Goal: Task Accomplishment & Management: Use online tool/utility

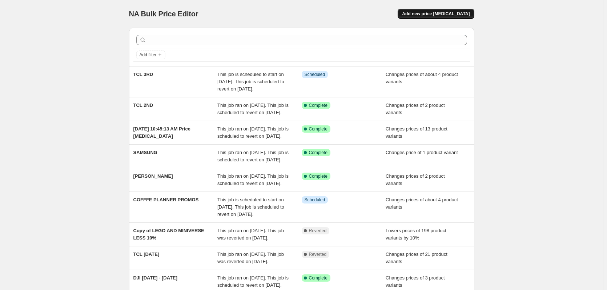
click at [421, 17] on button "Add new price [MEDICAL_DATA]" at bounding box center [435, 14] width 76 height 10
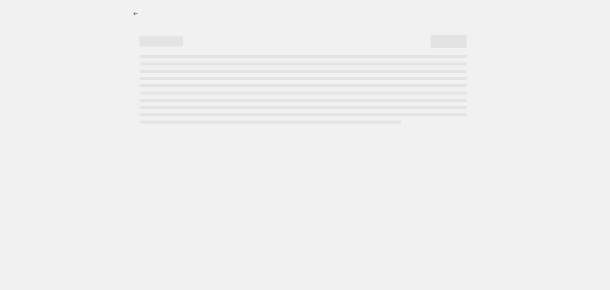
select select "percentage"
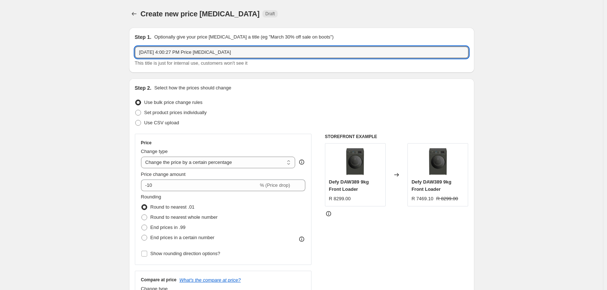
drag, startPoint x: 236, startPoint y: 49, endPoint x: 0, endPoint y: 54, distance: 235.4
type input "HISENSE HA OCT"
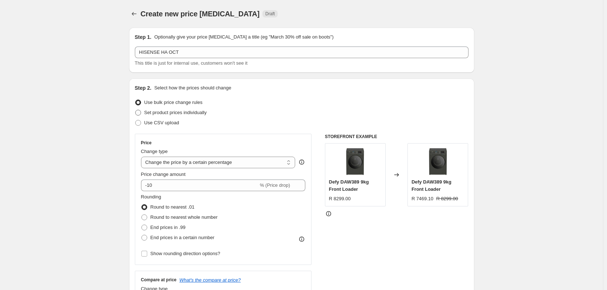
click at [139, 111] on span at bounding box center [138, 113] width 6 height 6
click at [135, 110] on input "Set product prices individually" at bounding box center [135, 110] width 0 height 0
radio input "true"
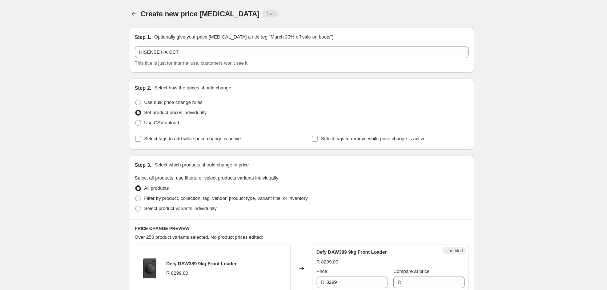
scroll to position [73, 0]
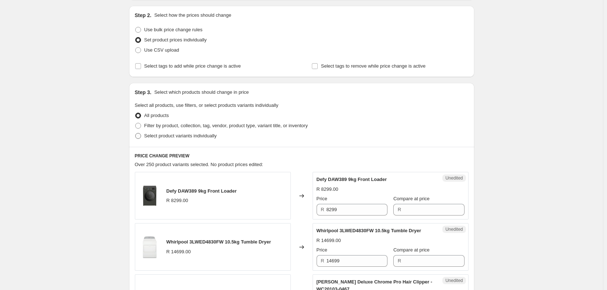
click at [140, 135] on span at bounding box center [138, 136] width 6 height 6
click at [135, 133] on input "Select product variants individually" at bounding box center [135, 133] width 0 height 0
radio input "true"
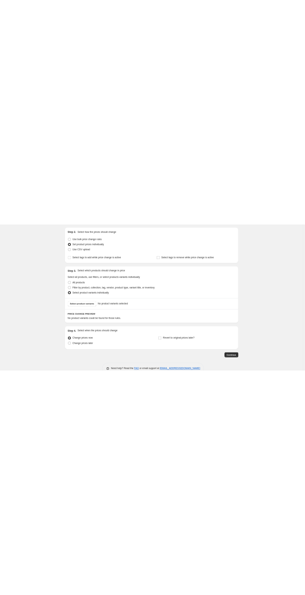
scroll to position [0, 0]
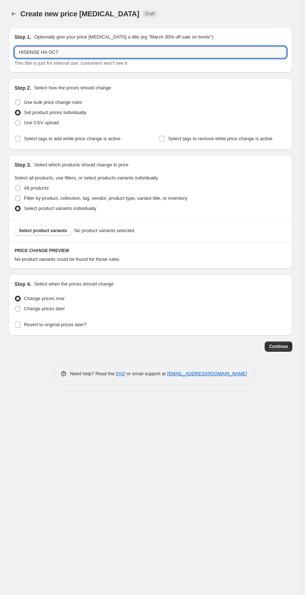
click at [71, 54] on input "HISENSE HA OCT" at bounding box center [151, 52] width 272 height 12
click at [39, 227] on button "Select product variants" at bounding box center [43, 231] width 57 height 10
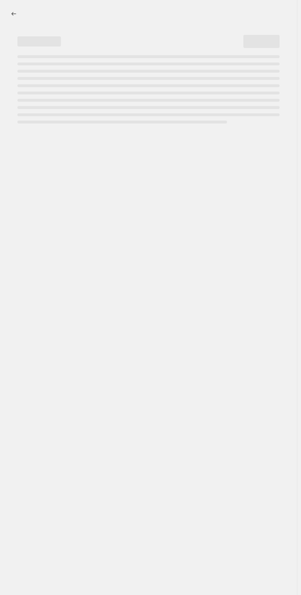
select select "percentage"
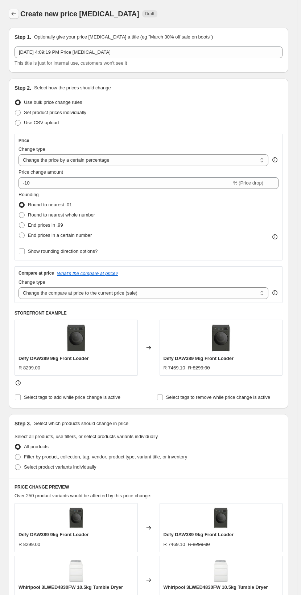
click at [16, 13] on icon "Price change jobs" at bounding box center [13, 13] width 7 height 7
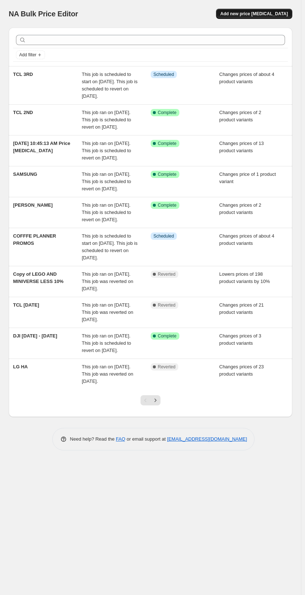
click at [250, 13] on span "Add new price [MEDICAL_DATA]" at bounding box center [254, 14] width 68 height 6
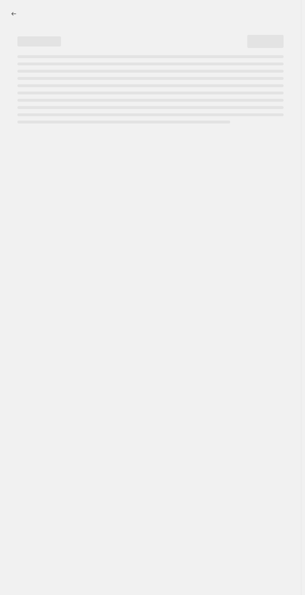
select select "percentage"
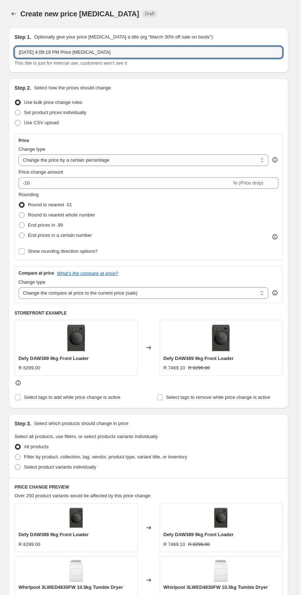
drag, startPoint x: 116, startPoint y: 52, endPoint x: -54, endPoint y: 67, distance: 170.6
click at [0, 67] on html "Home Settings Plans Skip to content Create new price [MEDICAL_DATA]. This page …" at bounding box center [150, 297] width 301 height 595
type input "HISENSE"
click at [17, 114] on span at bounding box center [18, 113] width 6 height 6
click at [15, 110] on input "Set product prices individually" at bounding box center [15, 110] width 0 height 0
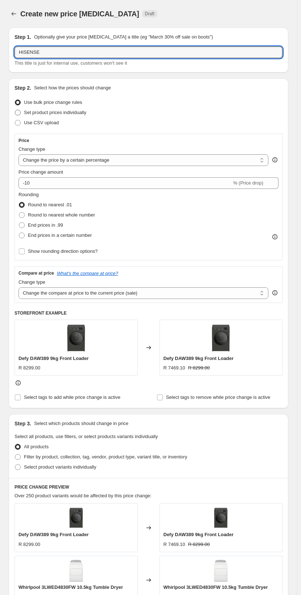
radio input "true"
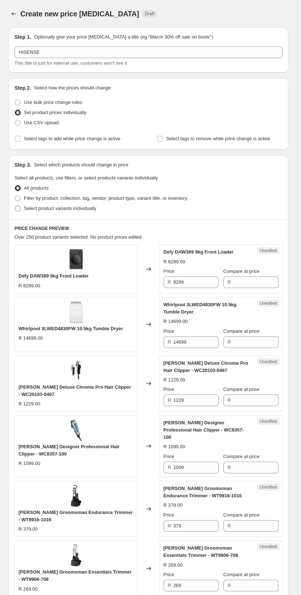
click at [19, 206] on span at bounding box center [18, 209] width 6 height 6
click at [15, 206] on input "Select product variants individually" at bounding box center [15, 206] width 0 height 0
radio input "true"
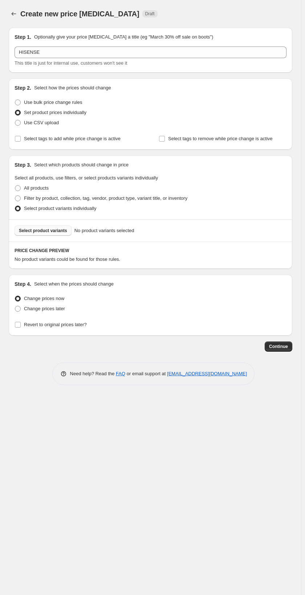
click at [37, 232] on span "Select product variants" at bounding box center [43, 231] width 48 height 6
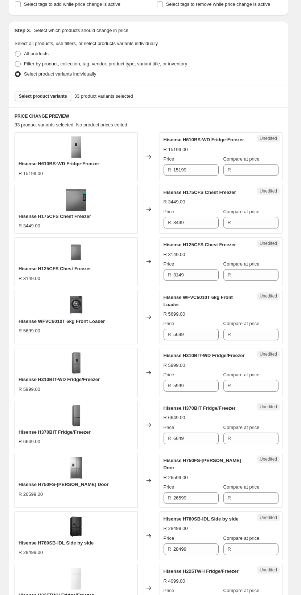
scroll to position [182, 0]
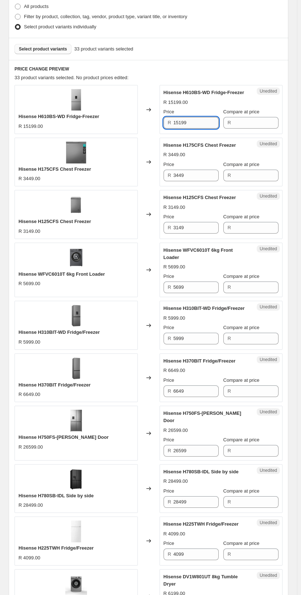
click at [193, 123] on input "15199" at bounding box center [196, 123] width 45 height 12
click at [193, 122] on input "15199" at bounding box center [196, 123] width 45 height 12
type input "15199"
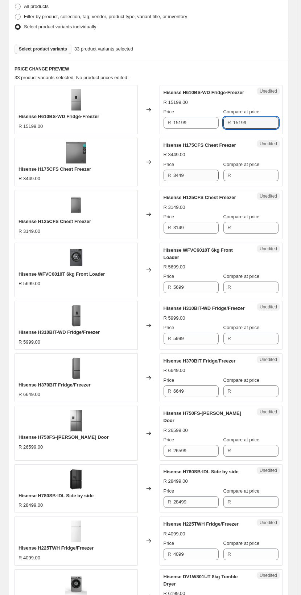
type input "15199"
click at [189, 170] on input "3449" at bounding box center [196, 176] width 45 height 12
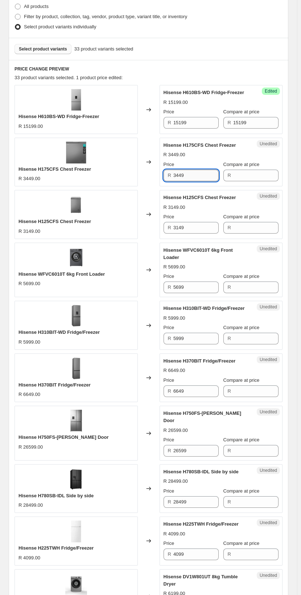
click at [189, 170] on input "3449" at bounding box center [196, 176] width 45 height 12
type input "3449"
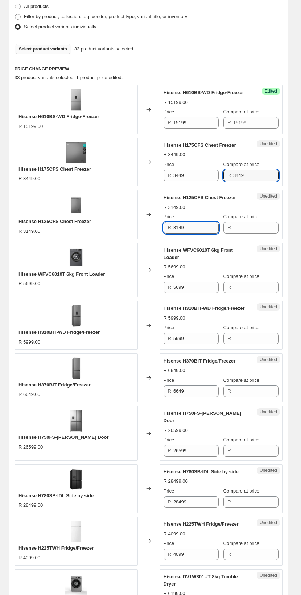
click at [186, 228] on input "3149" at bounding box center [196, 228] width 45 height 12
click at [186, 226] on input "3149" at bounding box center [196, 228] width 45 height 12
click at [174, 228] on div "R 3149" at bounding box center [191, 228] width 55 height 12
click at [186, 227] on input "3149" at bounding box center [196, 228] width 45 height 12
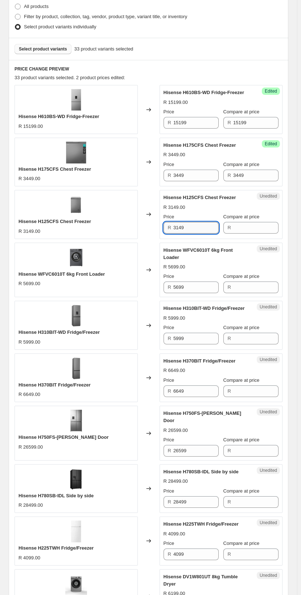
click at [186, 227] on input "3149" at bounding box center [196, 228] width 45 height 12
type input "3149"
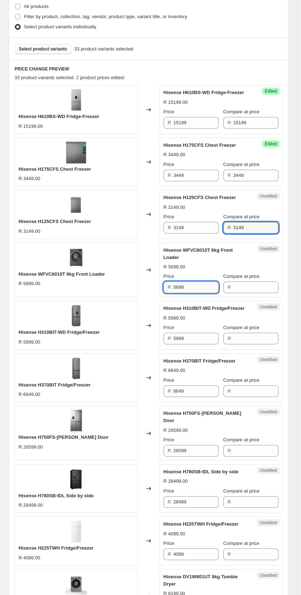
click at [190, 281] on input "5699" at bounding box center [196, 287] width 45 height 12
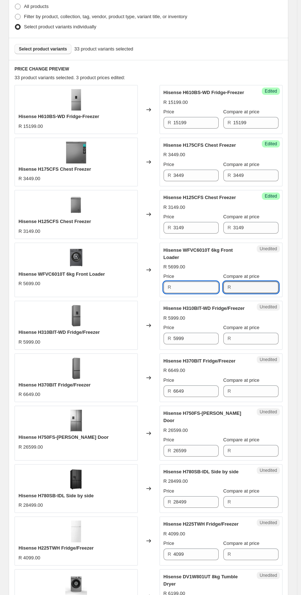
type input "5699"
click at [187, 333] on input "5999" at bounding box center [196, 339] width 45 height 12
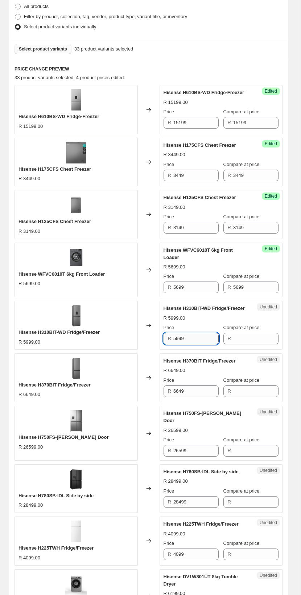
click at [187, 333] on input "5999" at bounding box center [196, 339] width 45 height 12
type input "5999"
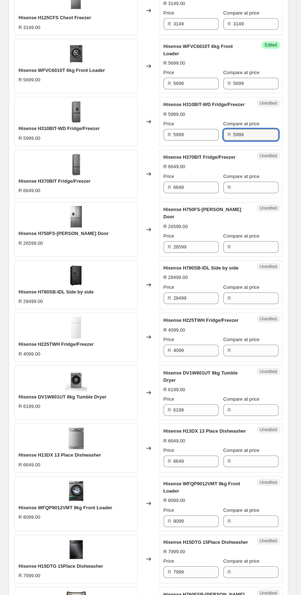
scroll to position [400, 0]
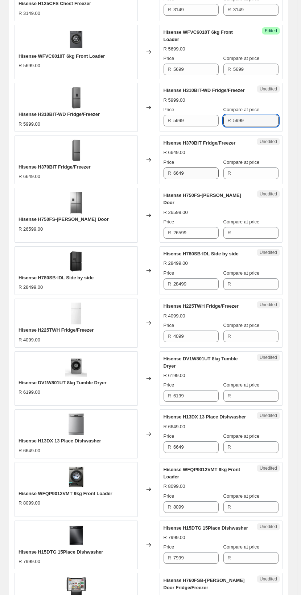
type input "5999"
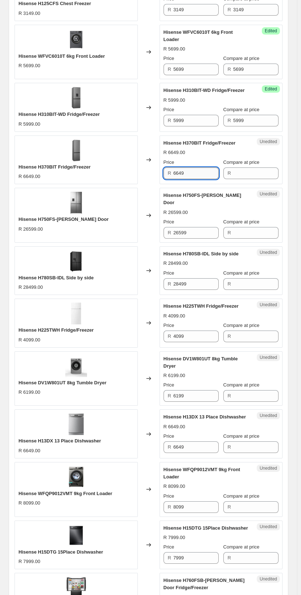
click at [191, 167] on input "6649" at bounding box center [196, 173] width 45 height 12
type input "6649"
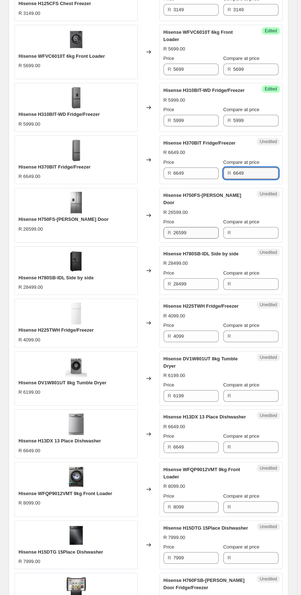
type input "6649"
click at [197, 227] on input "26599" at bounding box center [196, 233] width 45 height 12
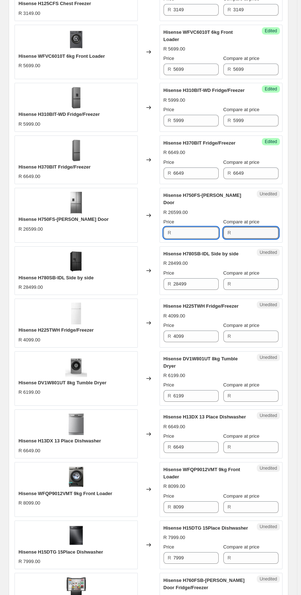
type input "26599"
click at [201, 278] on input "28499" at bounding box center [196, 284] width 45 height 12
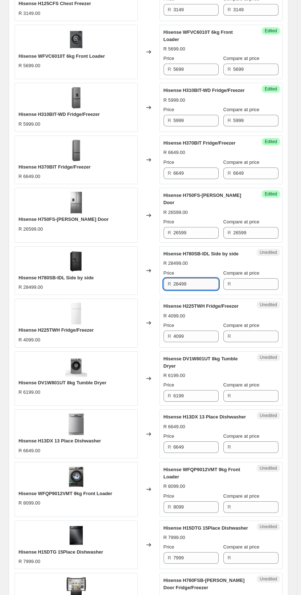
drag, startPoint x: 201, startPoint y: 270, endPoint x: 179, endPoint y: 272, distance: 21.9
click at [200, 278] on input "28499" at bounding box center [196, 284] width 45 height 12
type input "28499"
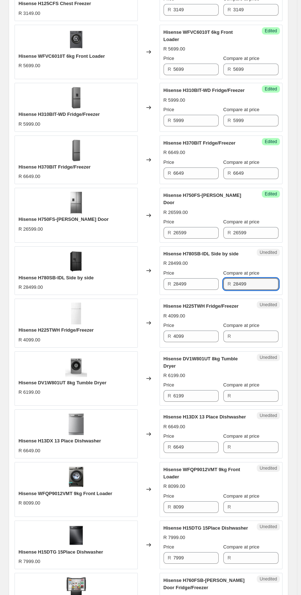
type input "28499"
click at [195, 322] on div "Price R 4099" at bounding box center [191, 332] width 55 height 20
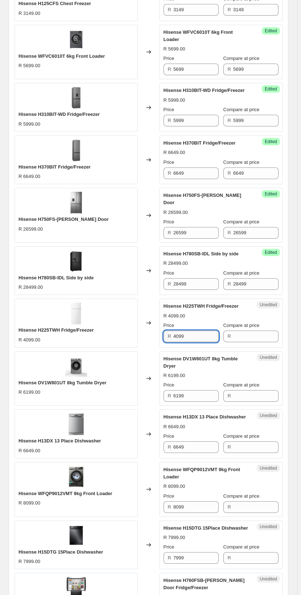
click at [194, 331] on input "4099" at bounding box center [196, 337] width 45 height 12
type input "4099"
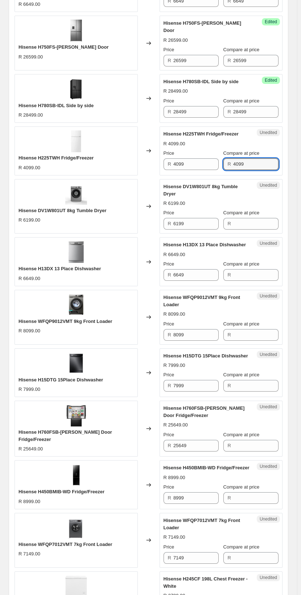
scroll to position [581, 0]
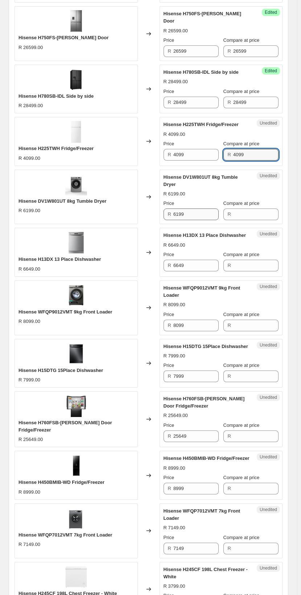
type input "4099"
click at [200, 208] on input "6199" at bounding box center [196, 214] width 45 height 12
drag, startPoint x: 200, startPoint y: 193, endPoint x: 183, endPoint y: 197, distance: 18.3
click at [200, 208] on input "6199" at bounding box center [196, 214] width 45 height 12
drag, startPoint x: 174, startPoint y: 194, endPoint x: 178, endPoint y: 195, distance: 4.1
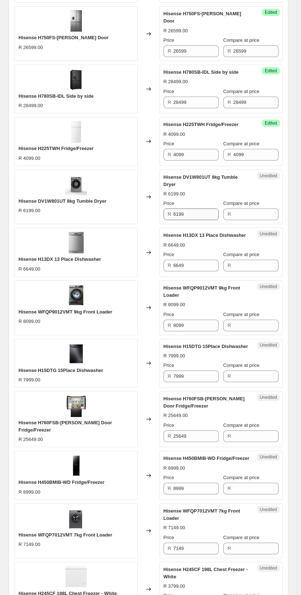
click at [178, 208] on div "R 6199" at bounding box center [191, 214] width 55 height 12
type input "6199"
click at [196, 260] on input "6649" at bounding box center [196, 266] width 45 height 12
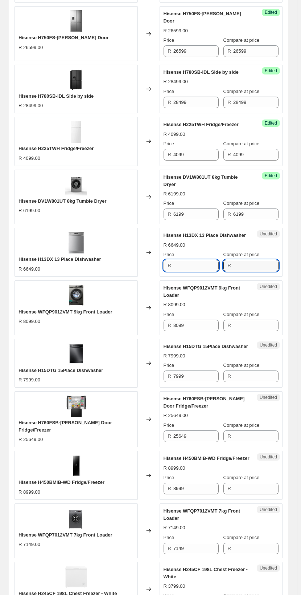
type input "6649"
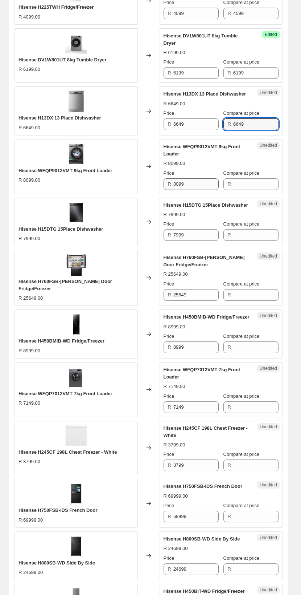
scroll to position [726, 0]
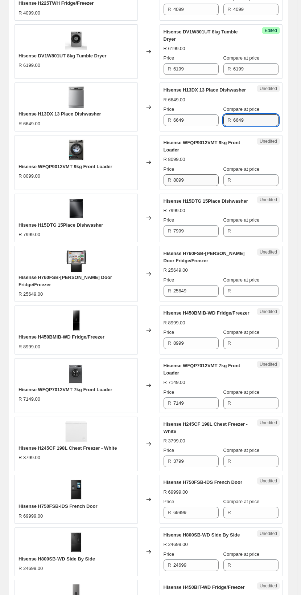
type input "6649"
click at [188, 174] on input "8099" at bounding box center [196, 180] width 45 height 12
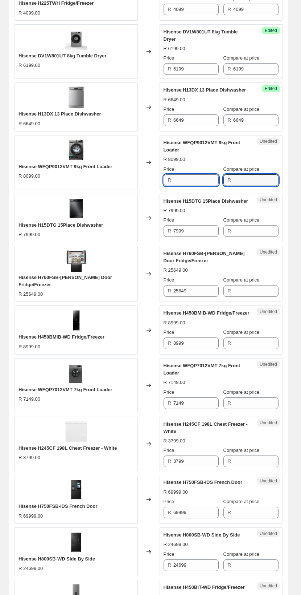
type input "8099"
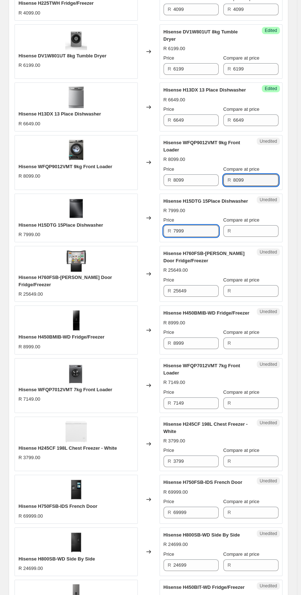
click at [189, 225] on input "7999" at bounding box center [196, 231] width 45 height 12
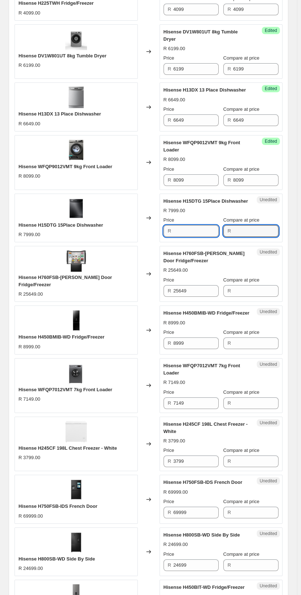
type input "7999"
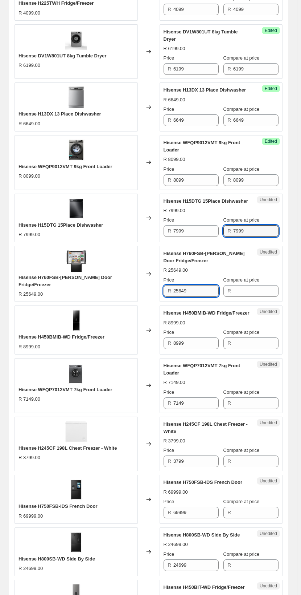
click at [195, 285] on input "25649" at bounding box center [196, 291] width 45 height 12
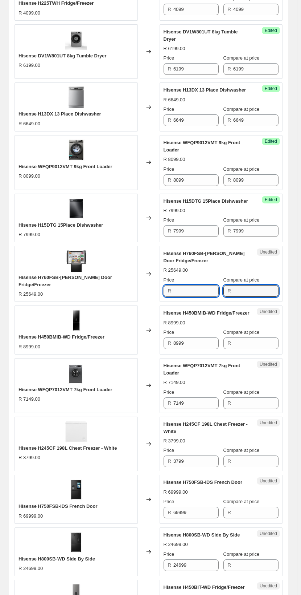
type input "25649"
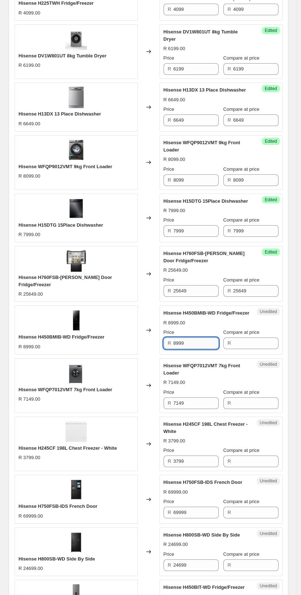
click at [189, 337] on input "8999" at bounding box center [196, 343] width 45 height 12
type input "8999"
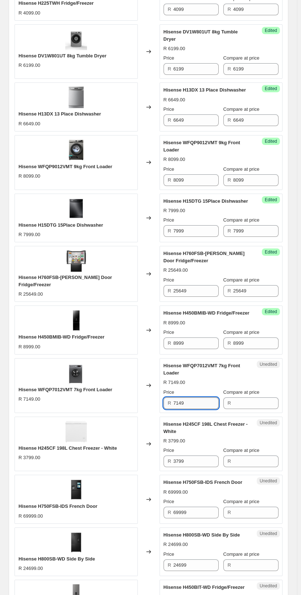
click at [199, 397] on input "7149" at bounding box center [196, 403] width 45 height 12
type input "7149"
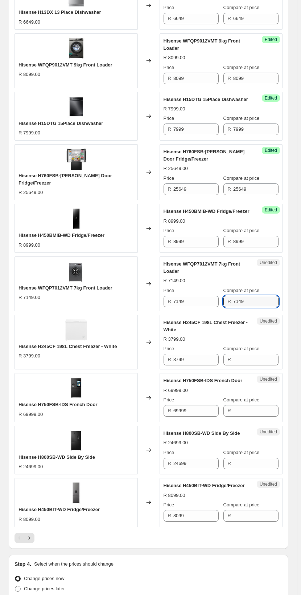
scroll to position [835, 0]
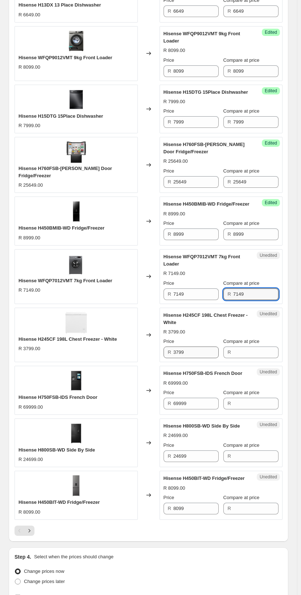
type input "7149"
click at [194, 347] on input "3799" at bounding box center [196, 353] width 45 height 12
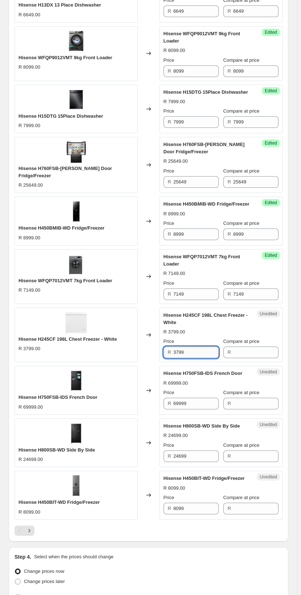
click at [194, 347] on input "3799" at bounding box center [196, 353] width 45 height 12
type input "3799"
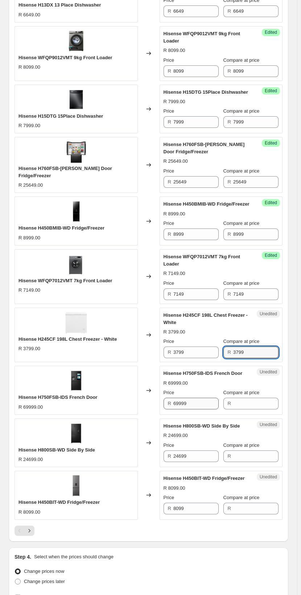
type input "3799"
click at [195, 398] on input "69999" at bounding box center [196, 404] width 45 height 12
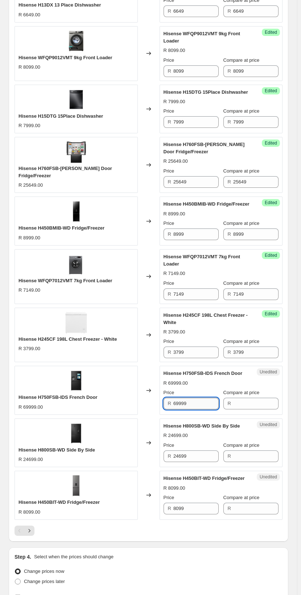
click at [195, 398] on input "69999" at bounding box center [196, 404] width 45 height 12
type input "69999"
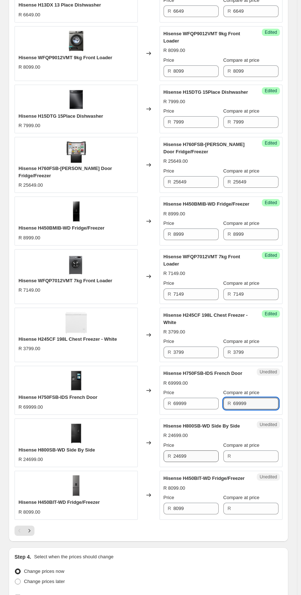
type input "69999"
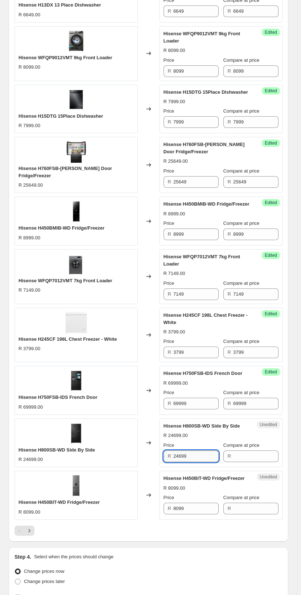
click at [194, 450] on input "24699" at bounding box center [196, 456] width 45 height 12
type input "24699"
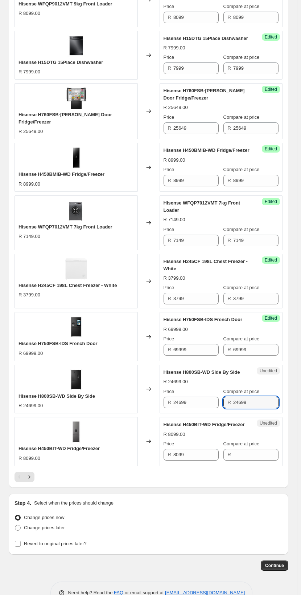
scroll to position [890, 0]
type input "24699"
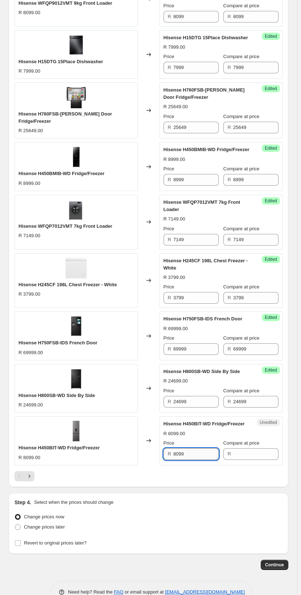
click at [191, 448] on input "8099" at bounding box center [196, 454] width 45 height 12
type input "8099"
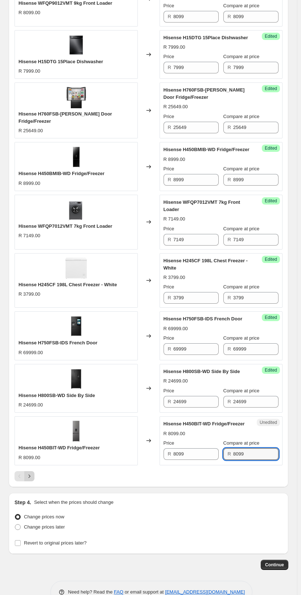
type input "8099"
click at [30, 474] on icon "Next" at bounding box center [30, 475] width 2 height 3
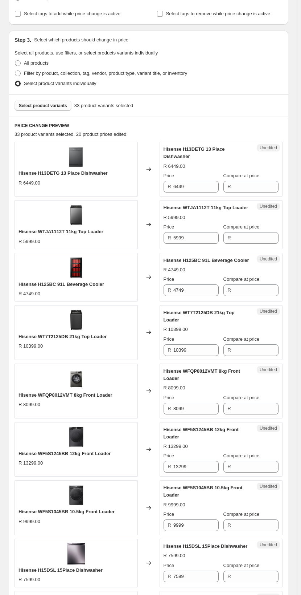
scroll to position [93, 0]
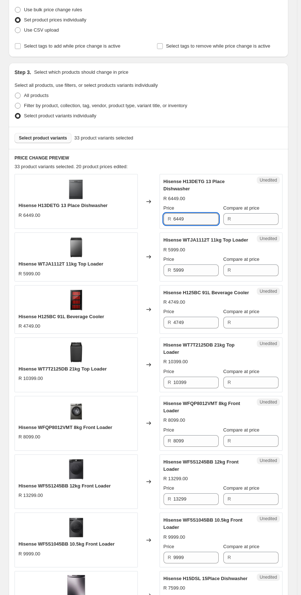
click at [191, 213] on input "6449" at bounding box center [196, 219] width 45 height 12
type input "6449"
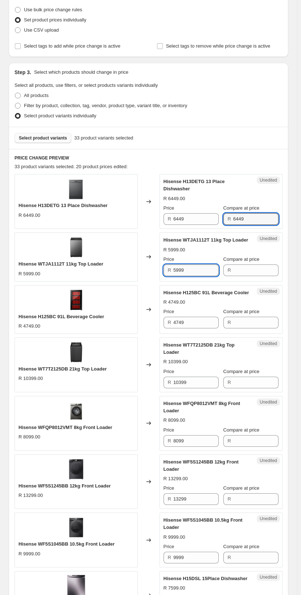
click at [184, 264] on input "5999" at bounding box center [196, 270] width 45 height 12
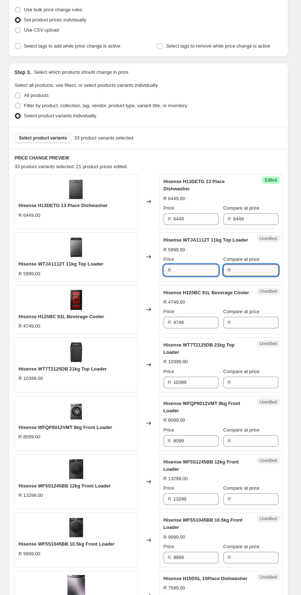
type input "5999"
click at [191, 317] on input "4749" at bounding box center [196, 323] width 45 height 12
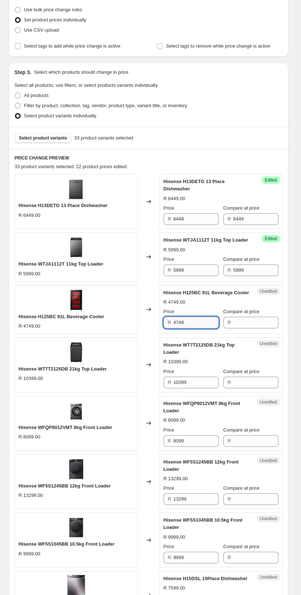
click at [191, 317] on input "4749" at bounding box center [196, 323] width 45 height 12
type input "4749"
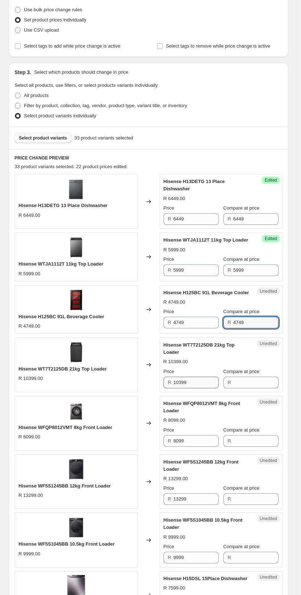
type input "4749"
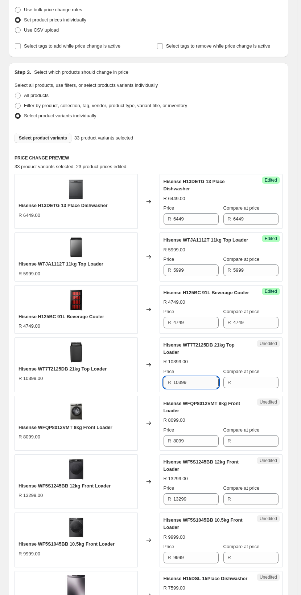
click at [195, 377] on input "10399" at bounding box center [196, 383] width 45 height 12
type input "10399"
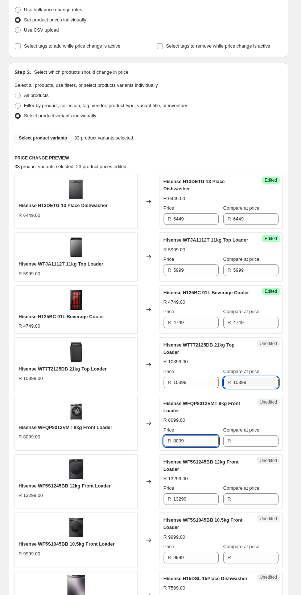
click at [187, 435] on input "8099" at bounding box center [196, 441] width 45 height 12
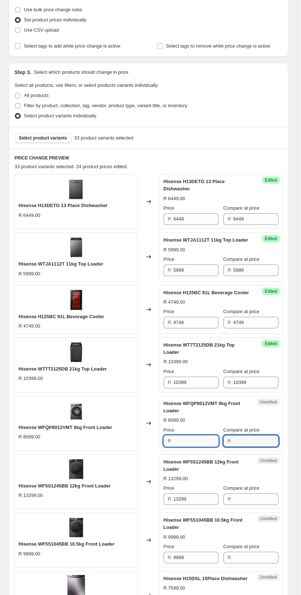
type input "8099"
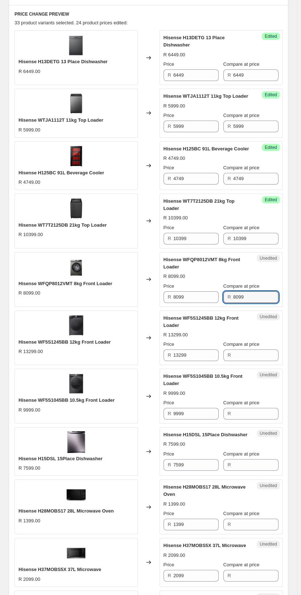
scroll to position [238, 0]
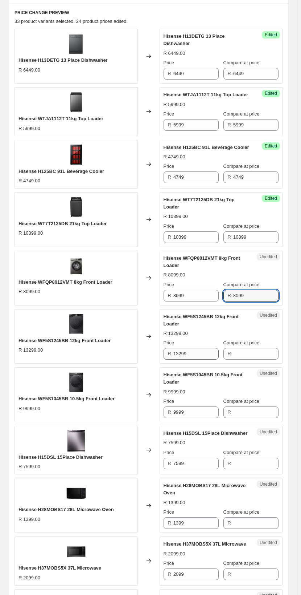
type input "8099"
click at [192, 348] on input "13299" at bounding box center [196, 354] width 45 height 12
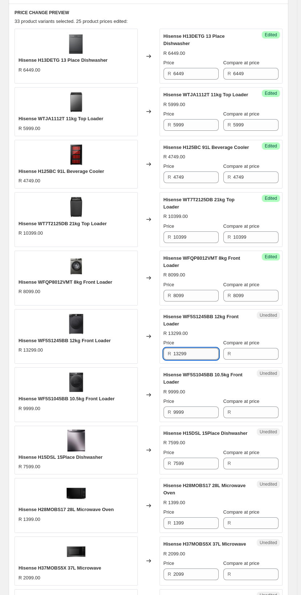
click at [192, 348] on input "13299" at bounding box center [196, 354] width 45 height 12
type input "13299"
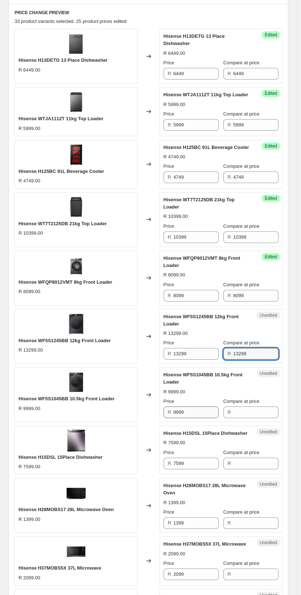
type input "13299"
click at [191, 406] on input "9999" at bounding box center [196, 412] width 45 height 12
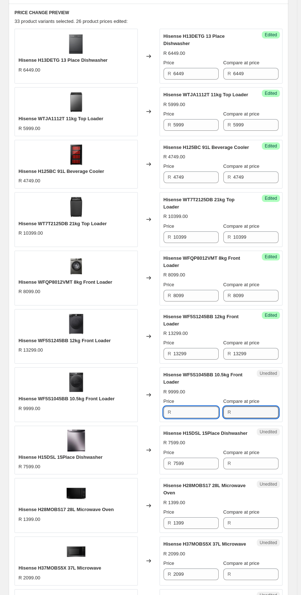
type input "9999"
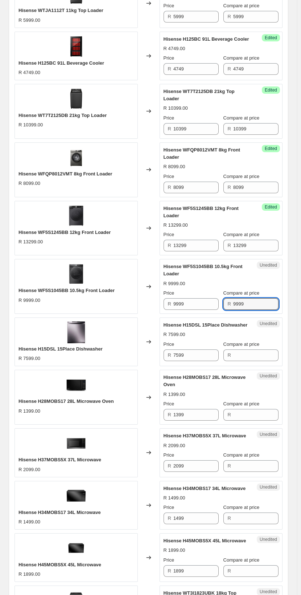
scroll to position [347, 0]
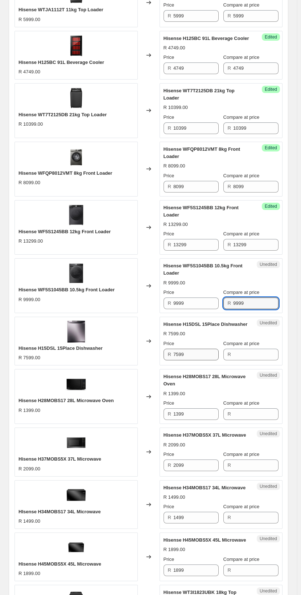
type input "9999"
click at [188, 349] on input "7599" at bounding box center [196, 355] width 45 height 12
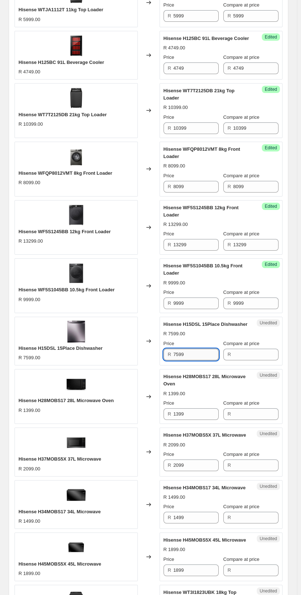
click at [188, 349] on input "7599" at bounding box center [196, 355] width 45 height 12
type input "7599"
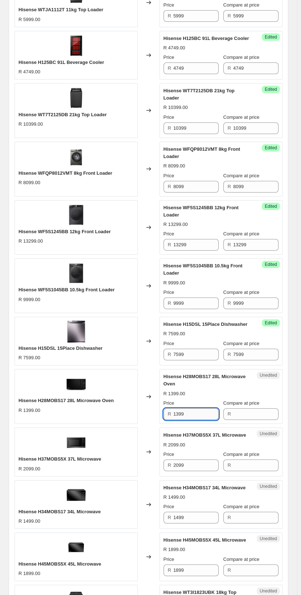
click at [199, 408] on input "1399" at bounding box center [196, 414] width 45 height 12
type input "1399"
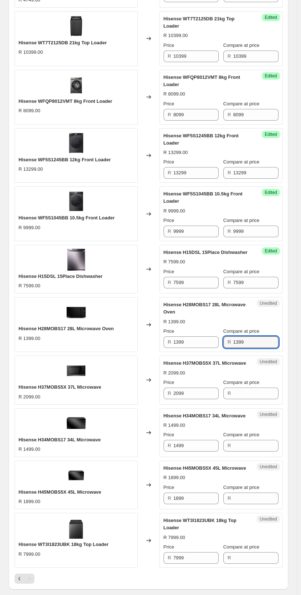
scroll to position [420, 0]
type input "1399"
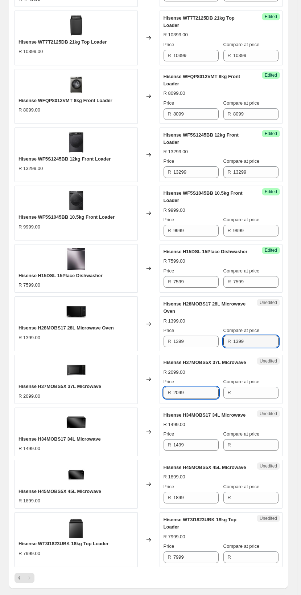
click at [188, 387] on input "2099" at bounding box center [196, 393] width 45 height 12
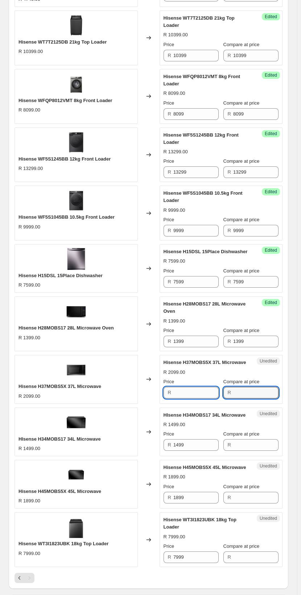
type input "2099"
click at [182, 439] on input "1499" at bounding box center [196, 445] width 45 height 12
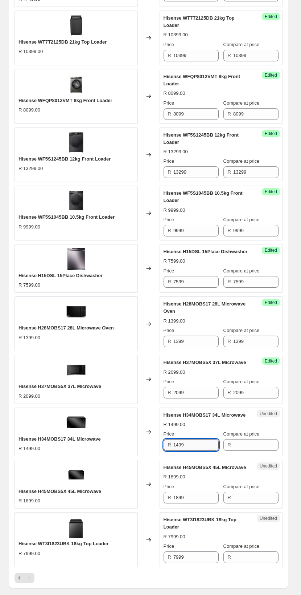
click at [182, 439] on input "1499" at bounding box center [196, 445] width 45 height 12
type input "1499"
click at [194, 492] on input "1899" at bounding box center [196, 498] width 45 height 12
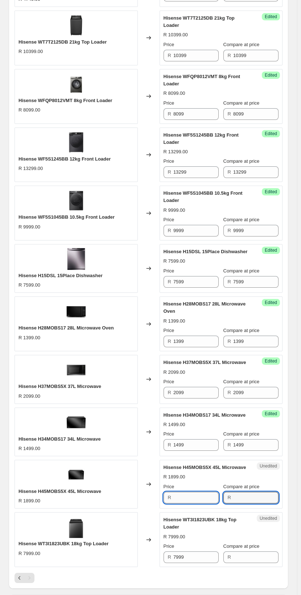
type input "1899"
click at [192, 551] on input "7999" at bounding box center [196, 557] width 45 height 12
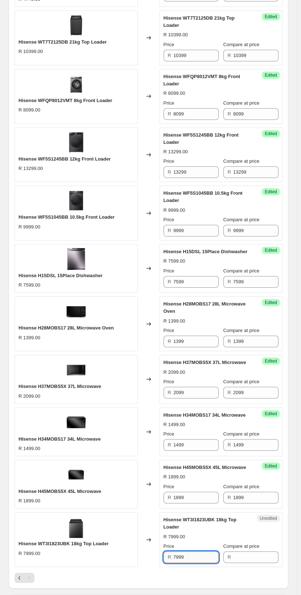
click at [192, 551] on input "7999" at bounding box center [196, 557] width 45 height 12
type input "7999"
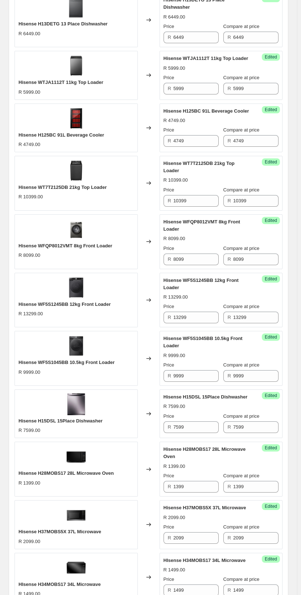
scroll to position [528, 0]
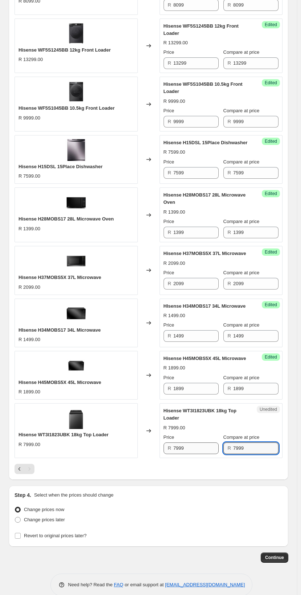
type input "7999"
click at [198, 442] on input "7999" at bounding box center [196, 448] width 45 height 12
click at [203, 434] on div "Price R 7999" at bounding box center [191, 444] width 55 height 20
click at [200, 442] on input "7999" at bounding box center [196, 448] width 45 height 12
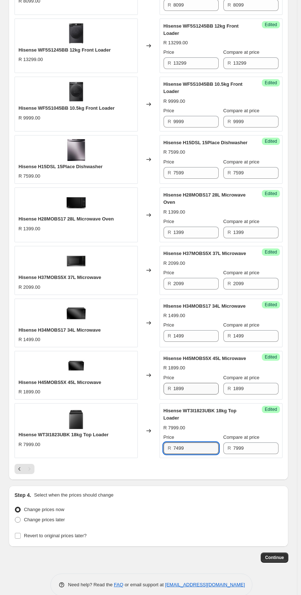
type input "7499"
click at [197, 383] on input "1899" at bounding box center [196, 389] width 45 height 12
type input "1899"
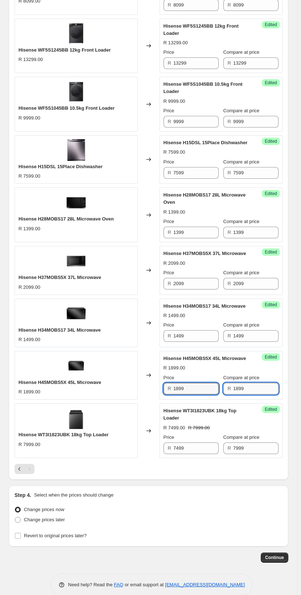
click at [250, 383] on input "1899" at bounding box center [256, 389] width 45 height 12
type input "2099"
click at [193, 330] on input "1499" at bounding box center [196, 336] width 45 height 12
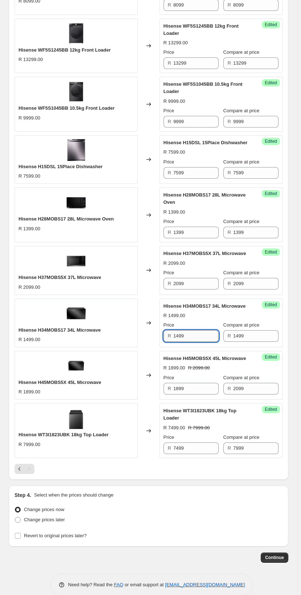
click at [193, 330] on input "1499" at bounding box center [196, 336] width 45 height 12
type input "1399"
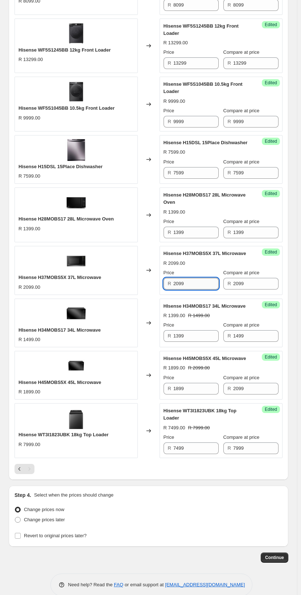
click at [208, 278] on input "2099" at bounding box center [196, 284] width 45 height 12
type input "1599"
click at [194, 227] on input "1399" at bounding box center [196, 233] width 45 height 12
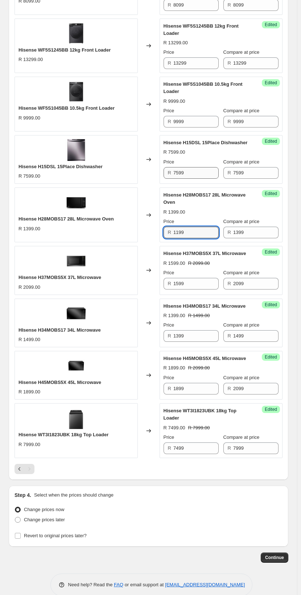
type input "1199"
click at [197, 167] on input "7599" at bounding box center [196, 173] width 45 height 12
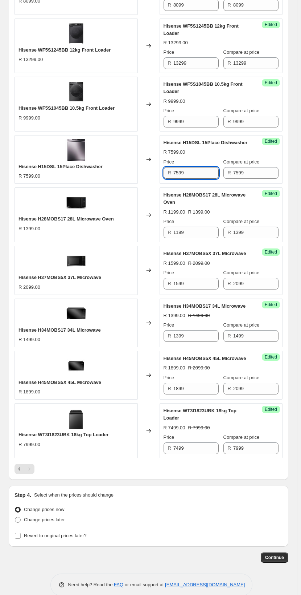
click at [197, 167] on input "7599" at bounding box center [196, 173] width 45 height 12
type input "5999"
click at [199, 116] on input "9999" at bounding box center [196, 122] width 45 height 12
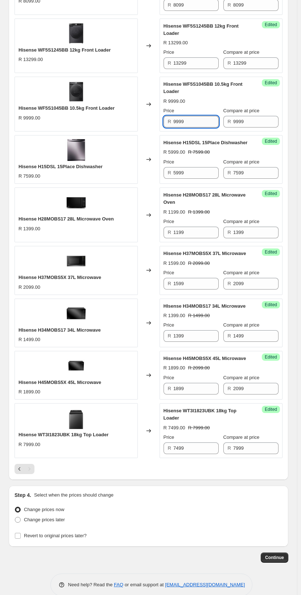
click at [199, 116] on input "9999" at bounding box center [196, 122] width 45 height 12
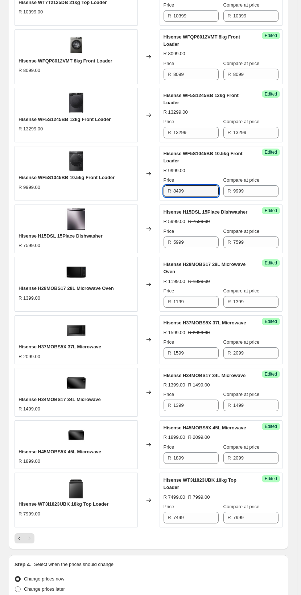
scroll to position [456, 0]
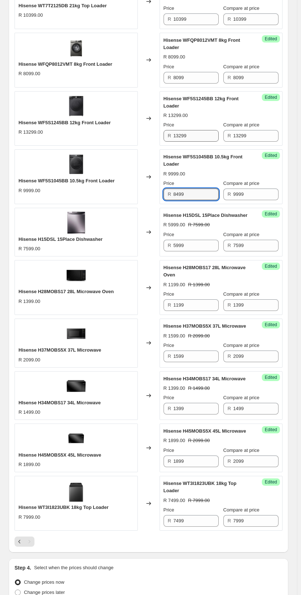
type input "8499"
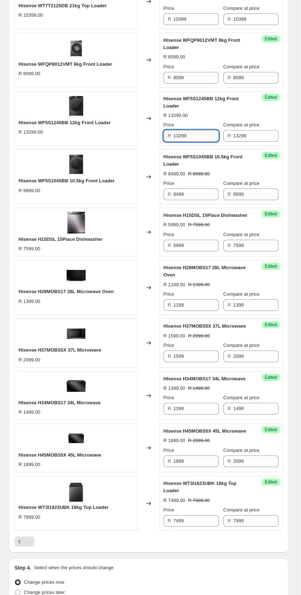
click at [198, 130] on input "13299" at bounding box center [196, 136] width 45 height 12
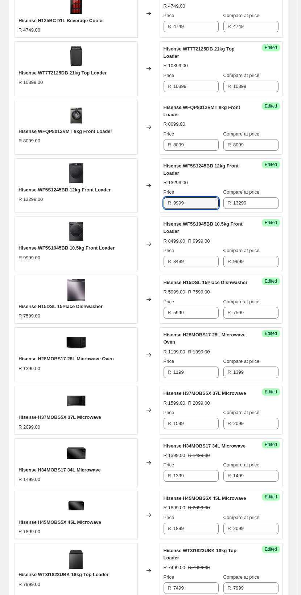
scroll to position [383, 0]
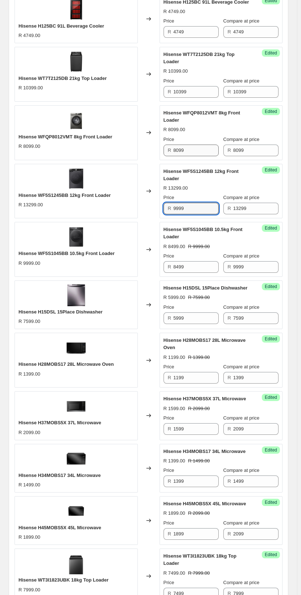
type input "9999"
click at [197, 145] on input "8099" at bounding box center [196, 151] width 45 height 12
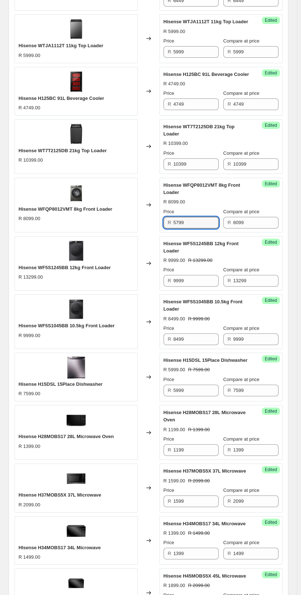
scroll to position [311, 0]
type input "5799"
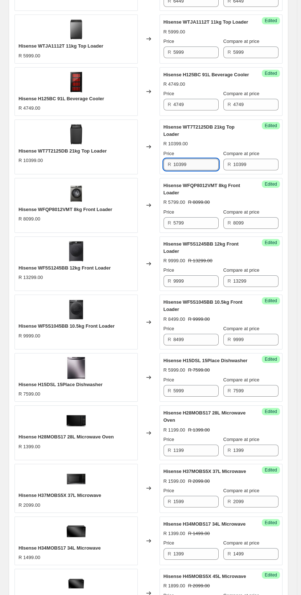
click at [194, 159] on input "10399" at bounding box center [196, 165] width 45 height 12
type input "8999"
click at [198, 99] on input "4749" at bounding box center [196, 105] width 45 height 12
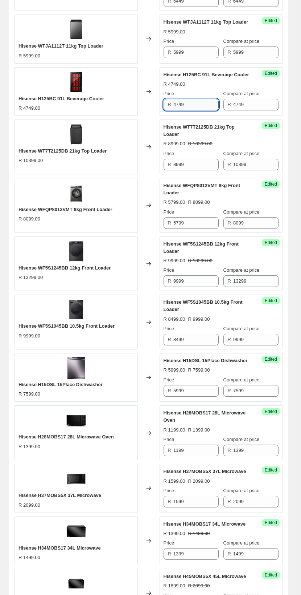
click at [198, 99] on input "4749" at bounding box center [196, 105] width 45 height 12
type input "4299"
click at [193, 46] on input "5999" at bounding box center [196, 52] width 45 height 12
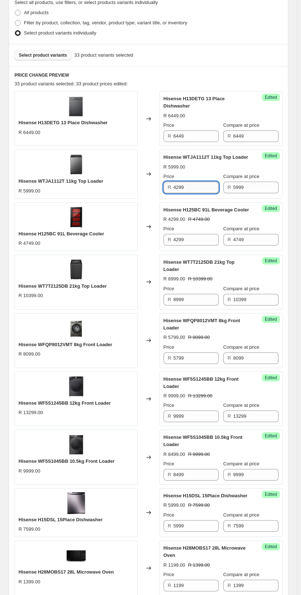
scroll to position [165, 0]
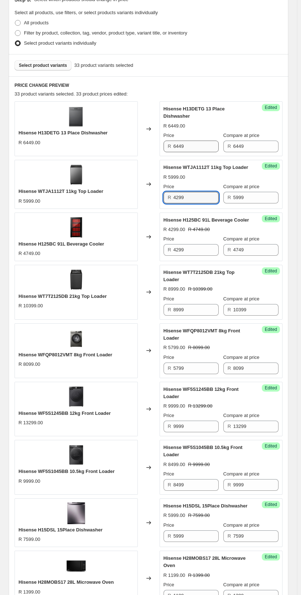
type input "4299"
click at [200, 141] on input "6449" at bounding box center [196, 147] width 45 height 12
click at [199, 141] on input "6449" at bounding box center [196, 147] width 45 height 12
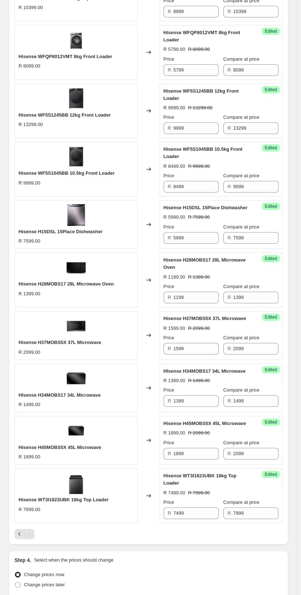
scroll to position [528, 0]
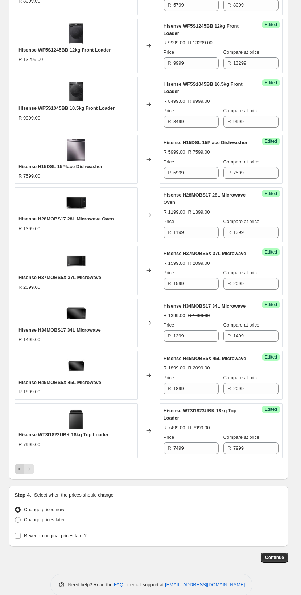
type input "4799"
click at [18, 465] on icon "Previous" at bounding box center [19, 468] width 7 height 7
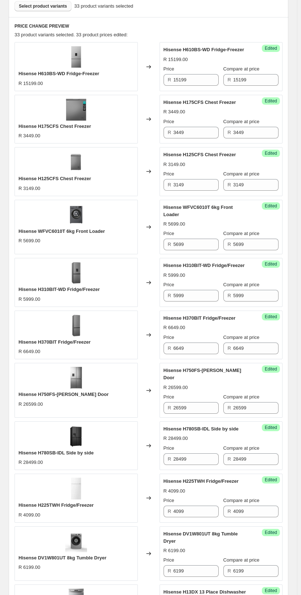
scroll to position [202, 0]
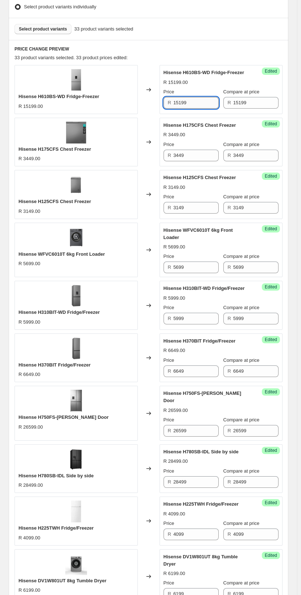
click at [195, 100] on input "15199" at bounding box center [196, 103] width 45 height 12
type input "10999"
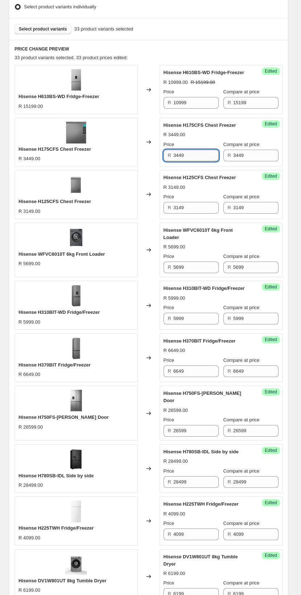
click at [203, 156] on input "3449" at bounding box center [196, 156] width 45 height 12
type input "3299"
click at [191, 206] on input "3149" at bounding box center [196, 208] width 45 height 12
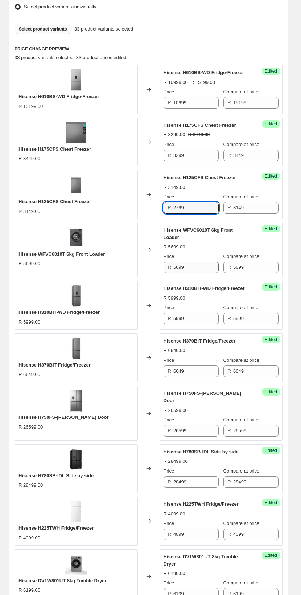
type input "2799"
click at [189, 262] on input "5699" at bounding box center [196, 268] width 45 height 12
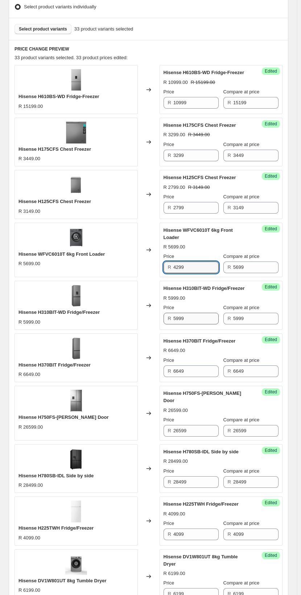
type input "4299"
click at [199, 313] on input "5999" at bounding box center [196, 319] width 45 height 12
click at [198, 313] on input "5999" at bounding box center [196, 319] width 45 height 12
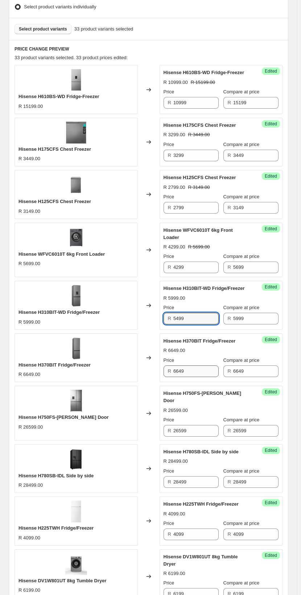
type input "5499"
click at [194, 366] on input "6649" at bounding box center [196, 371] width 45 height 12
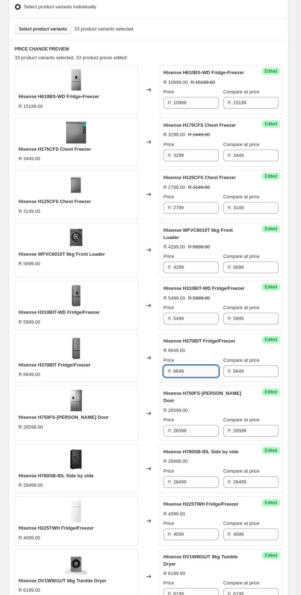
click at [194, 366] on input "6649" at bounding box center [196, 371] width 45 height 12
type input "5499"
click at [194, 425] on input "26599" at bounding box center [196, 431] width 45 height 12
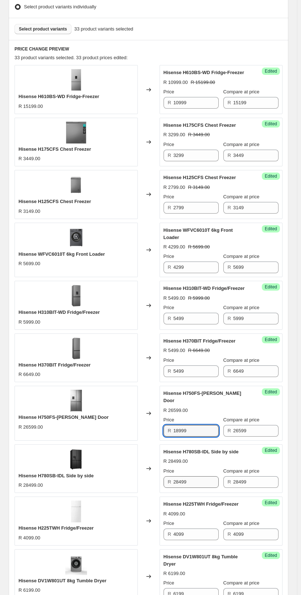
type input "18999"
click at [196, 476] on input "28499" at bounding box center [196, 482] width 45 height 12
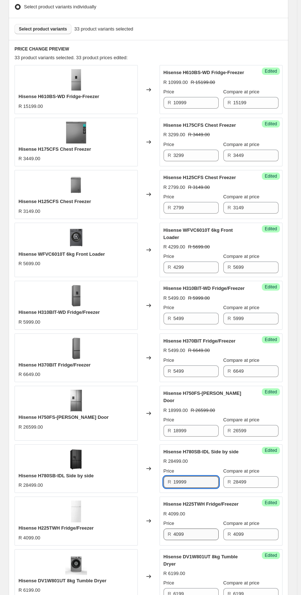
type input "19999"
click at [194, 528] on input "4099" at bounding box center [196, 534] width 45 height 12
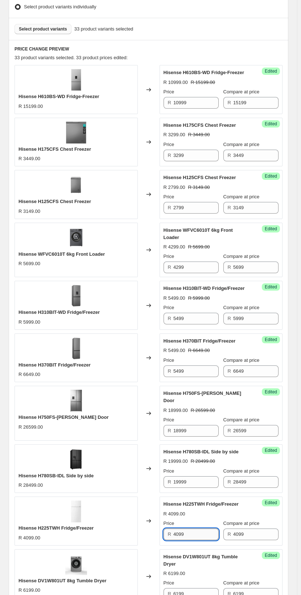
click at [194, 528] on input "4099" at bounding box center [196, 534] width 45 height 12
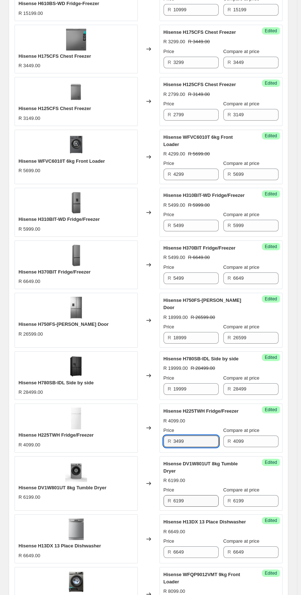
scroll to position [311, 0]
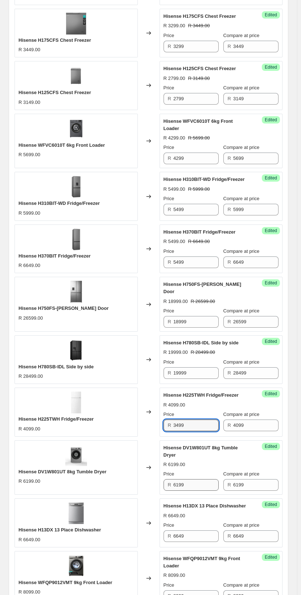
type input "3499"
click at [197, 479] on input "6199" at bounding box center [196, 485] width 45 height 12
type input "4999"
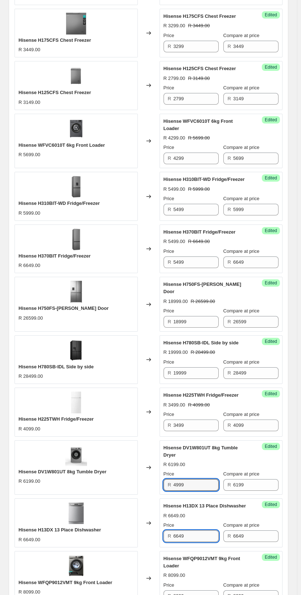
click at [197, 530] on input "6649" at bounding box center [196, 536] width 45 height 12
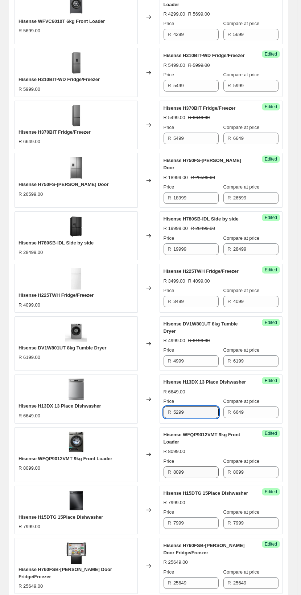
scroll to position [456, 0]
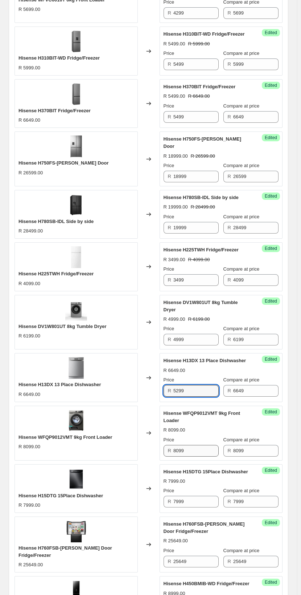
type input "5299"
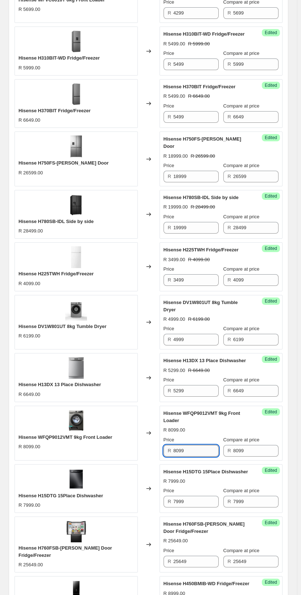
click at [190, 445] on input "8099" at bounding box center [196, 451] width 45 height 12
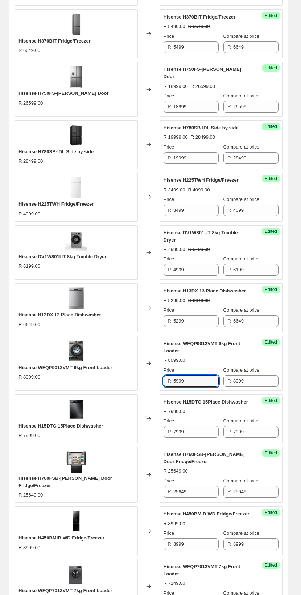
scroll to position [528, 0]
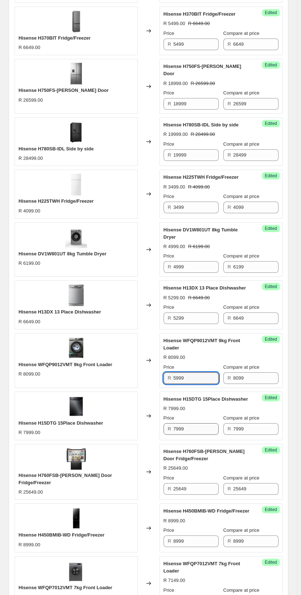
type input "5999"
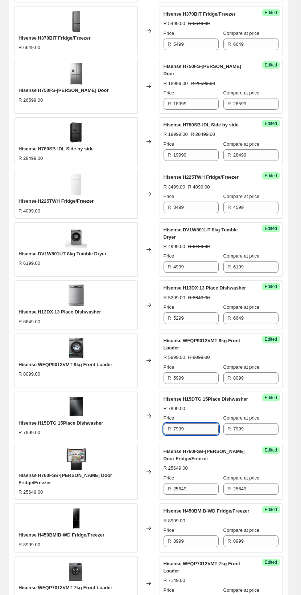
click at [187, 423] on input "7999" at bounding box center [196, 429] width 45 height 12
type input "5999"
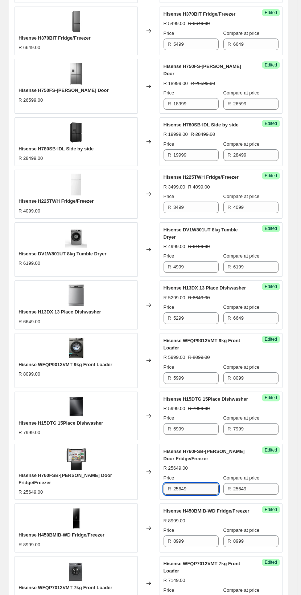
click at [198, 483] on input "25649" at bounding box center [196, 489] width 45 height 12
type input "19999"
click at [192, 535] on input "8999" at bounding box center [196, 541] width 45 height 12
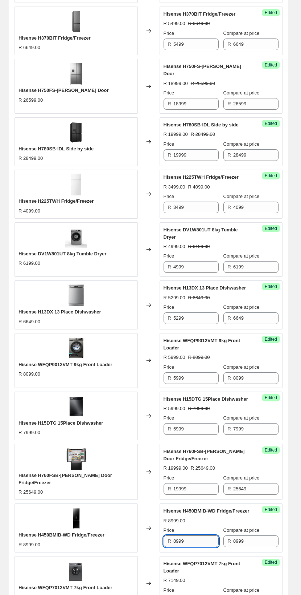
click at [192, 535] on input "8999" at bounding box center [196, 541] width 45 height 12
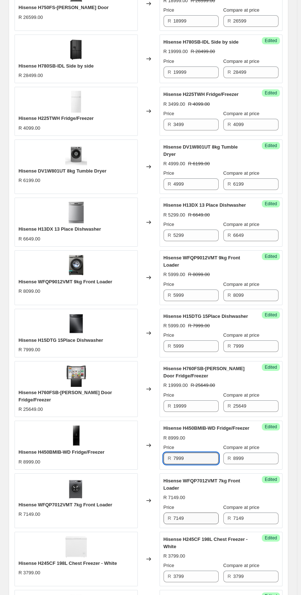
scroll to position [637, 0]
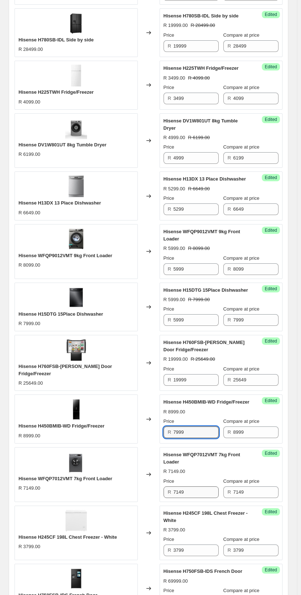
type input "7999"
click at [193, 486] on input "7149" at bounding box center [196, 492] width 45 height 12
type input "4999"
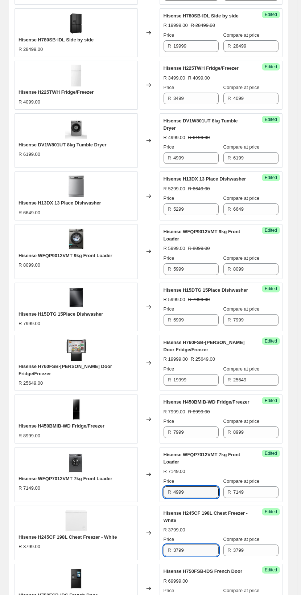
click at [193, 544] on input "3799" at bounding box center [196, 550] width 45 height 12
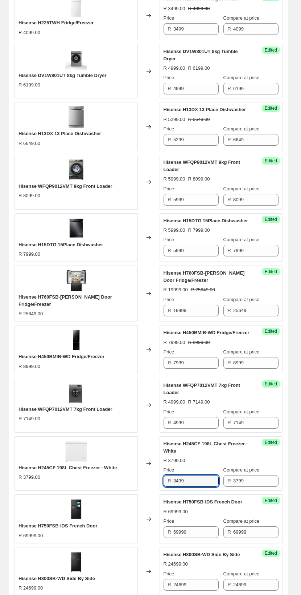
scroll to position [746, 0]
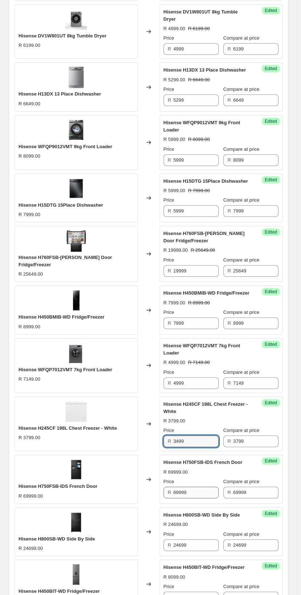
type input "3499"
click at [197, 487] on input "69999" at bounding box center [196, 493] width 45 height 12
type input "59999"
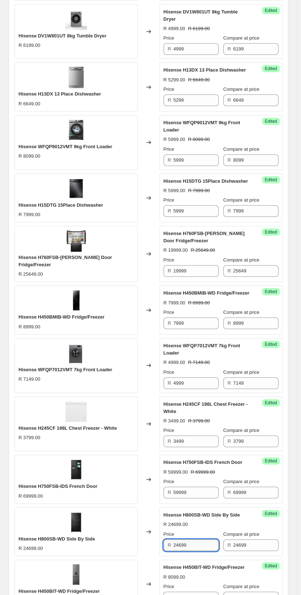
click at [195, 539] on input "24699" at bounding box center [196, 545] width 45 height 12
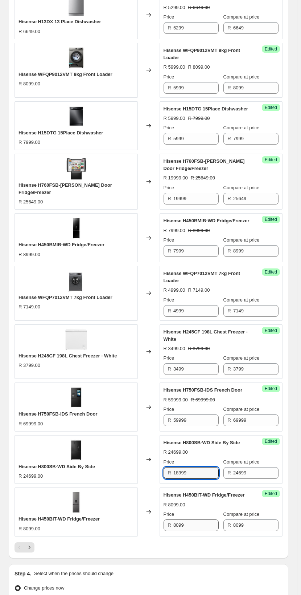
scroll to position [819, 0]
type input "18999"
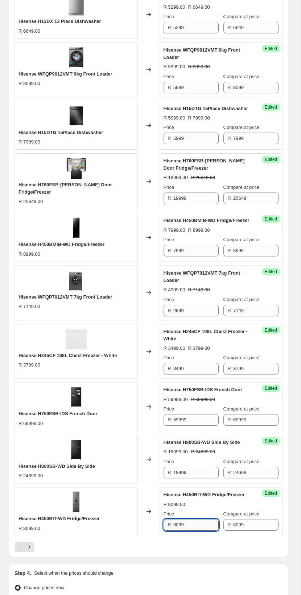
click at [192, 519] on input "8099" at bounding box center [196, 525] width 45 height 12
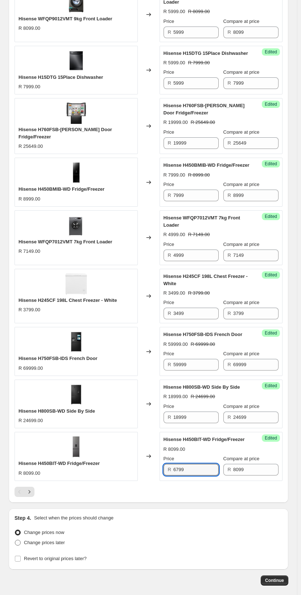
scroll to position [890, 0]
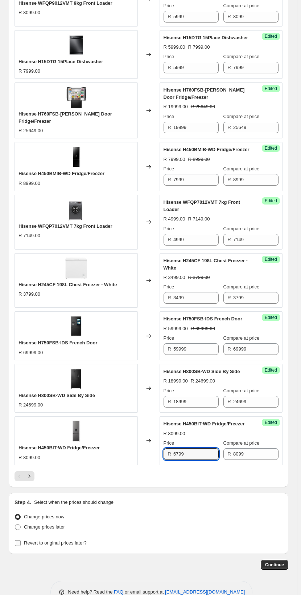
type input "6799"
click at [17, 540] on input "Revert to original prices later?" at bounding box center [18, 543] width 6 height 6
checkbox input "true"
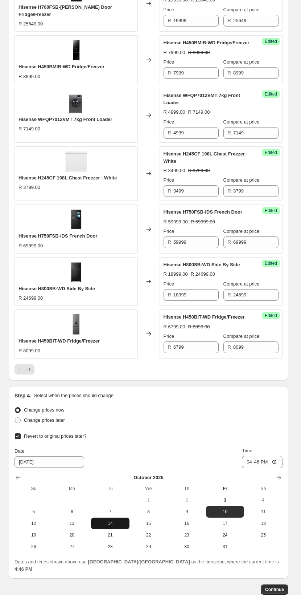
scroll to position [1014, 0]
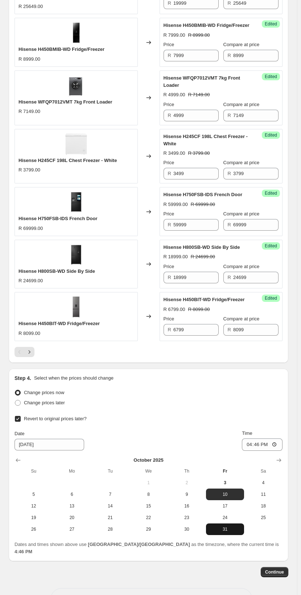
click at [231, 526] on span "31" at bounding box center [225, 529] width 33 height 6
type input "[DATE]"
click at [263, 438] on input "16:46" at bounding box center [262, 444] width 41 height 12
type input "23:59"
click at [283, 569] on span "Continue" at bounding box center [275, 572] width 19 height 6
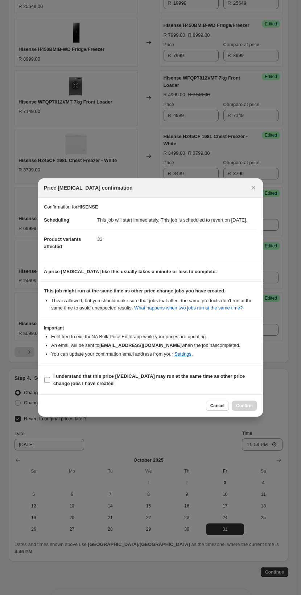
click at [48, 381] on input "I understand that this price [MEDICAL_DATA] may run at the same time as other p…" at bounding box center [47, 380] width 6 height 6
checkbox input "true"
click at [239, 409] on span "Confirm" at bounding box center [244, 406] width 17 height 6
type input "HISENSE"
